Goal: Entertainment & Leisure: Consume media (video, audio)

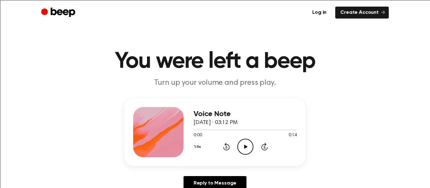
click at [244, 145] on icon at bounding box center [245, 147] width 3 height 4
click at [244, 142] on icon "Play Audio" at bounding box center [245, 147] width 16 height 16
click at [241, 148] on icon "Play Audio" at bounding box center [245, 147] width 16 height 16
